Goal: Task Accomplishment & Management: Use online tool/utility

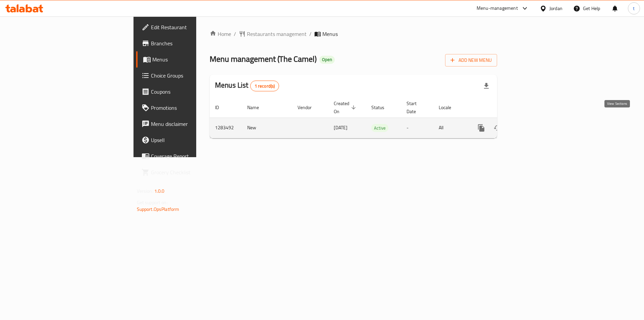
click at [534, 124] on icon "enhanced table" at bounding box center [530, 128] width 8 height 8
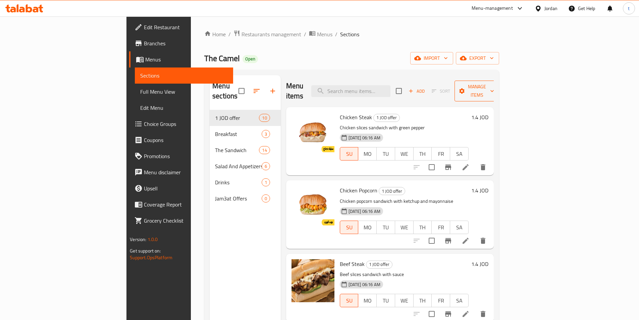
click at [494, 83] on span "Manage items" at bounding box center [477, 91] width 34 height 17
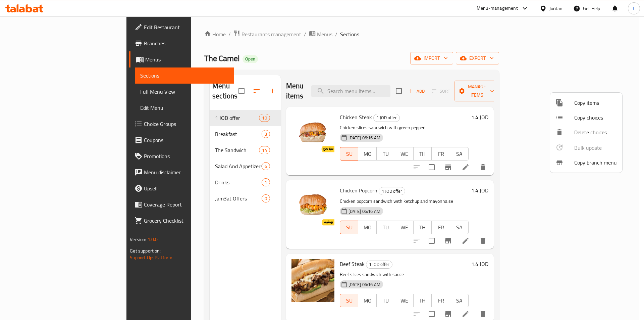
click at [556, 159] on icon at bounding box center [559, 162] width 8 height 8
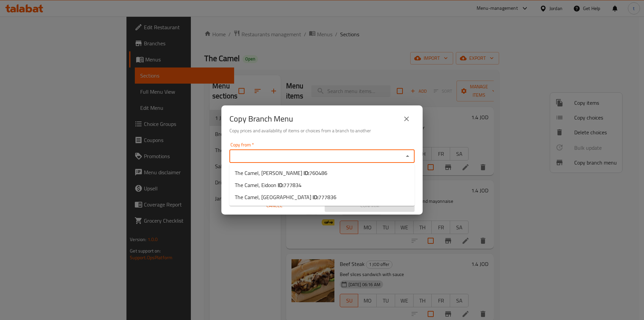
click at [363, 155] on input "Copy from   *" at bounding box center [316, 155] width 170 height 9
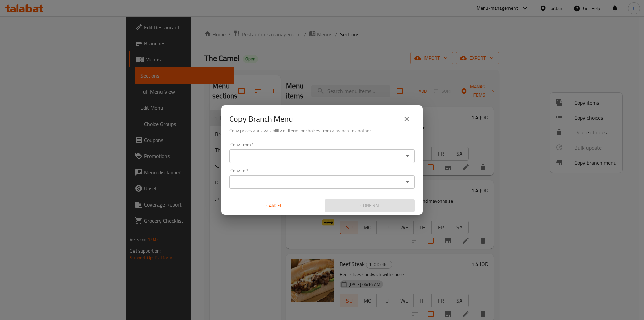
click at [407, 155] on icon "Open" at bounding box center [407, 156] width 8 height 8
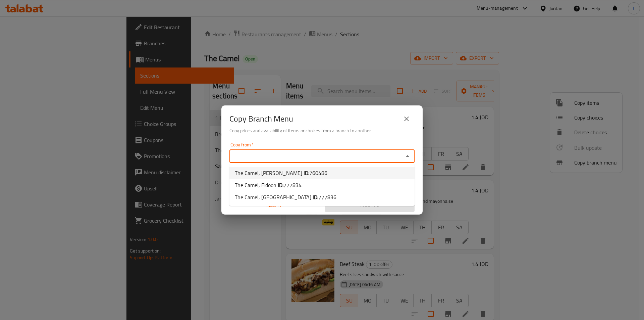
click at [325, 178] on li "The Camel, [PERSON_NAME] ID: 760486" at bounding box center [321, 173] width 185 height 12
type input "The Camel, [PERSON_NAME]"
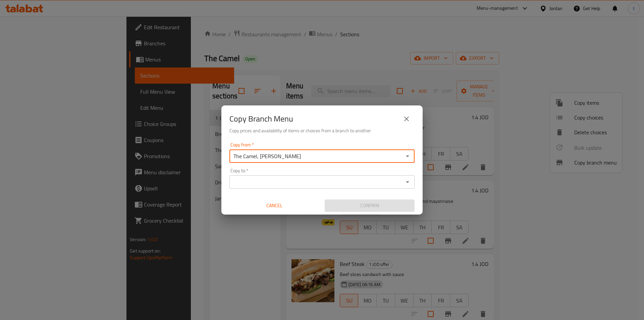
click at [413, 180] on div "Copy to *" at bounding box center [321, 181] width 185 height 13
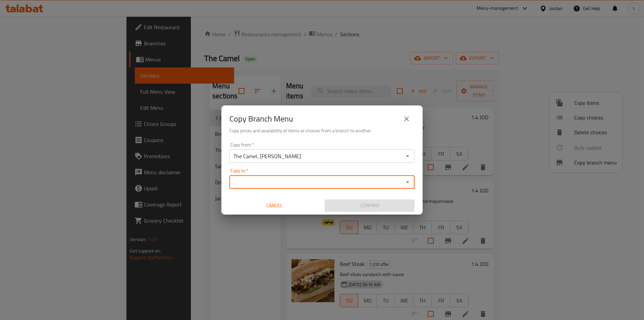
click at [409, 180] on icon "Open" at bounding box center [407, 182] width 8 height 8
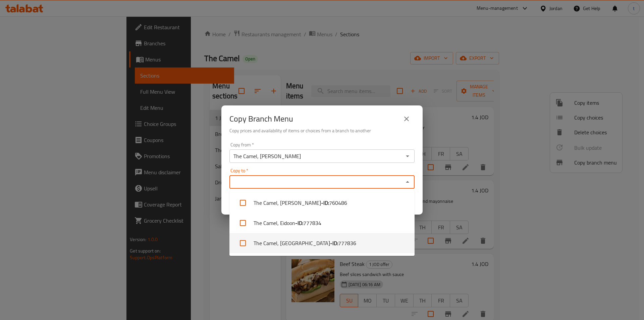
click at [343, 246] on li "The Camel, [GEOGRAPHIC_DATA] - ID: 777836" at bounding box center [321, 243] width 185 height 20
checkbox input "true"
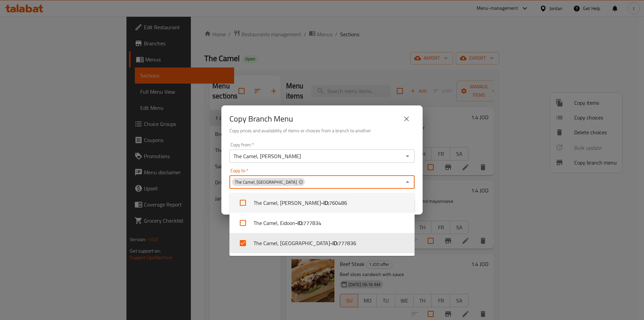
click at [347, 145] on div "Copy from   * The Camel, Al Hikmah Copy from *" at bounding box center [321, 152] width 185 height 20
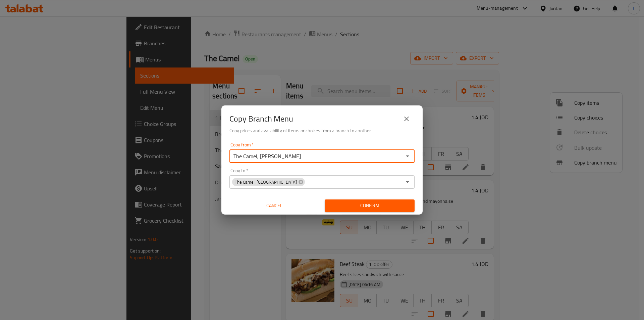
click at [357, 208] on span "Confirm" at bounding box center [369, 205] width 79 height 8
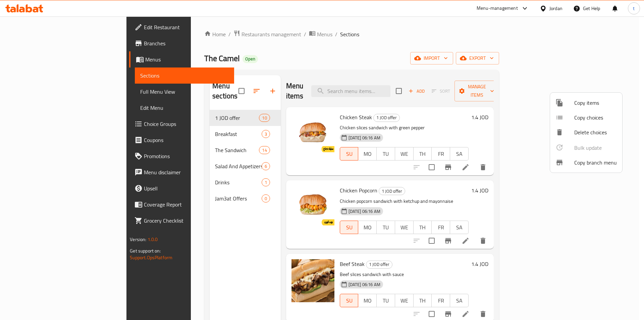
click at [61, 79] on div at bounding box center [322, 160] width 644 height 320
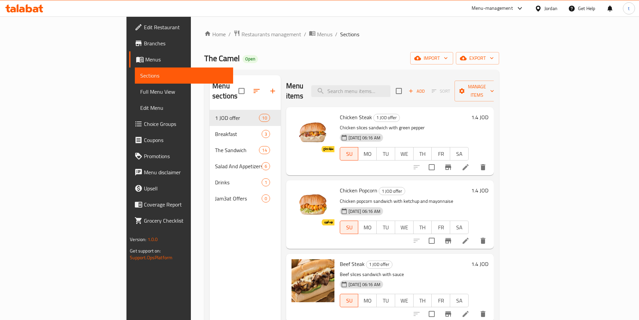
click at [140, 79] on span "Sections" at bounding box center [184, 75] width 88 height 8
click at [140, 91] on span "Full Menu View" at bounding box center [184, 92] width 88 height 8
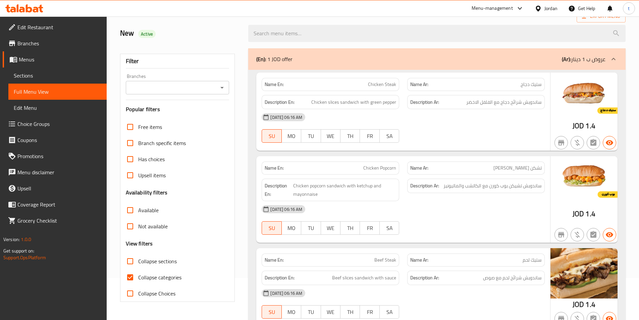
scroll to position [101, 0]
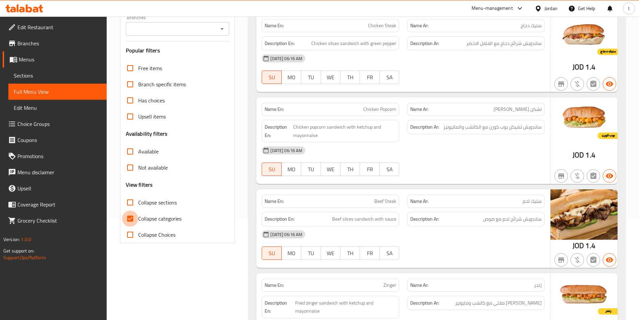
click at [130, 218] on input "Collapse categories" at bounding box center [130, 218] width 16 height 16
checkbox input "false"
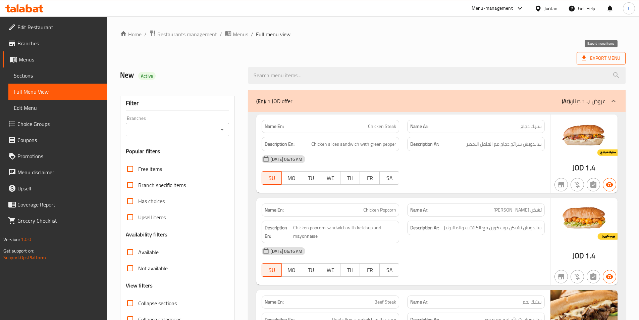
click at [591, 60] on span "Export Menu" at bounding box center [601, 58] width 38 height 8
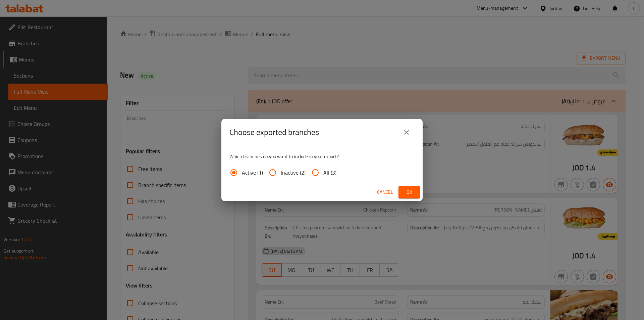
click at [314, 174] on input "All (3)" at bounding box center [315, 172] width 16 height 16
radio input "true"
click at [415, 191] on button "Ok" at bounding box center [408, 192] width 21 height 12
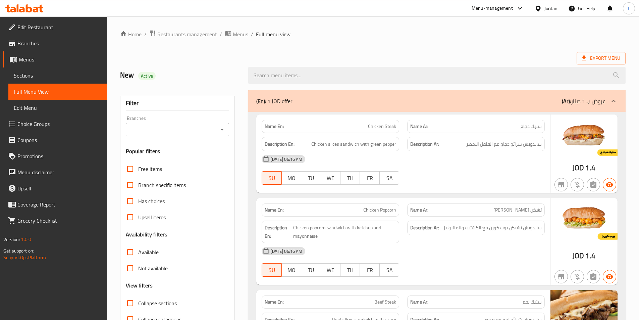
click at [406, 34] on ol "Home / Restaurants management / Menus / Full menu view" at bounding box center [372, 34] width 505 height 9
